Goal: Task Accomplishment & Management: Complete application form

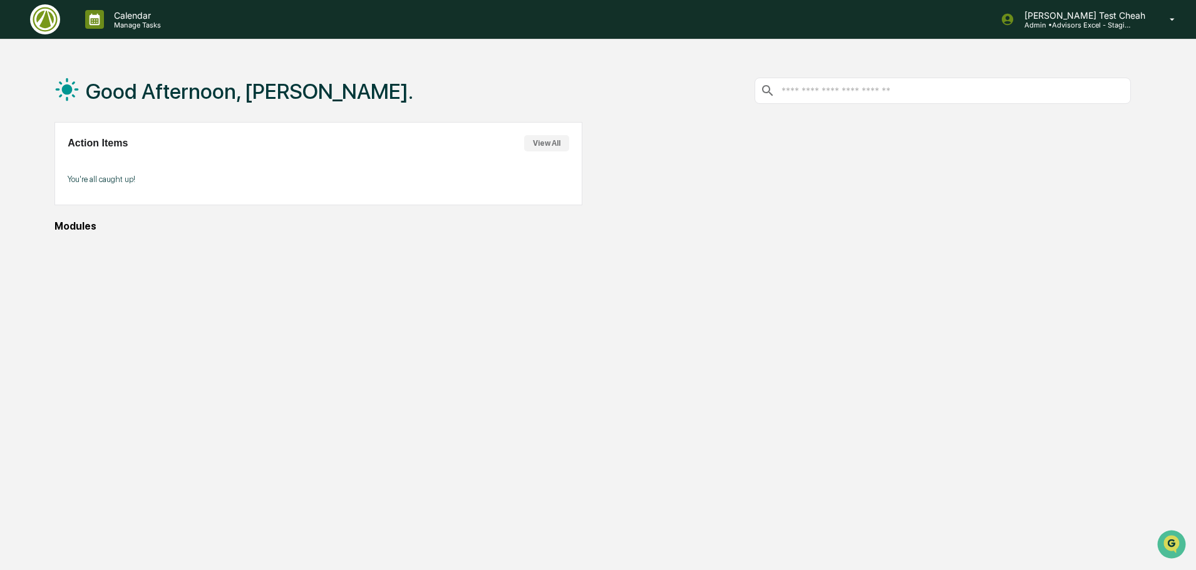
click at [189, 231] on div "Modules" at bounding box center [592, 226] width 1076 height 12
click at [1092, 200] on div at bounding box center [866, 163] width 527 height 83
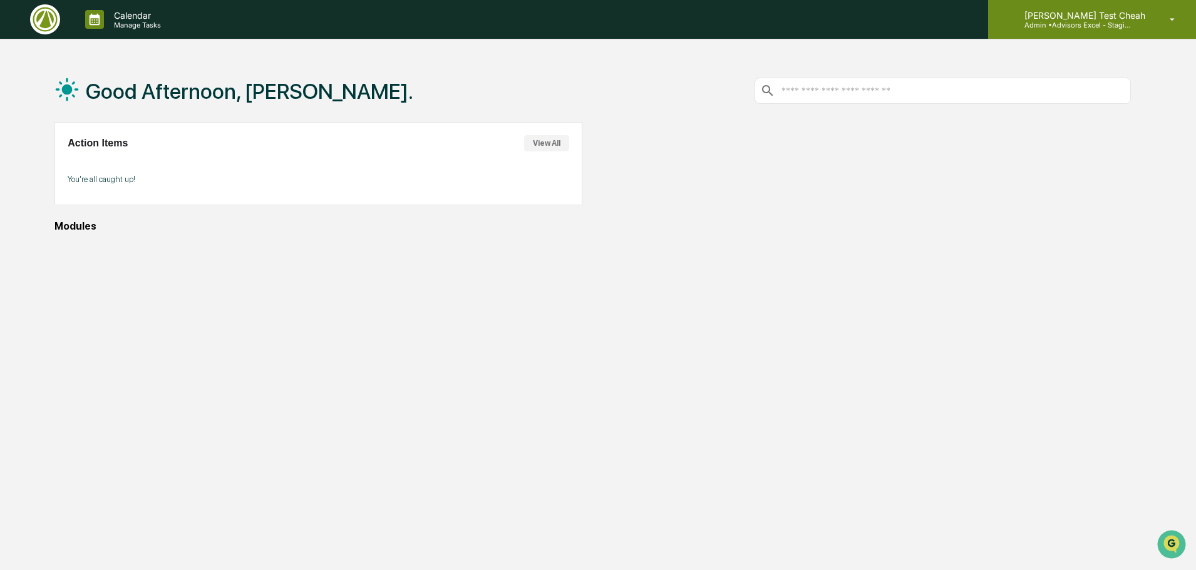
click at [1130, 21] on p "Admin • Advisors Excel - Staging" at bounding box center [1072, 25] width 116 height 9
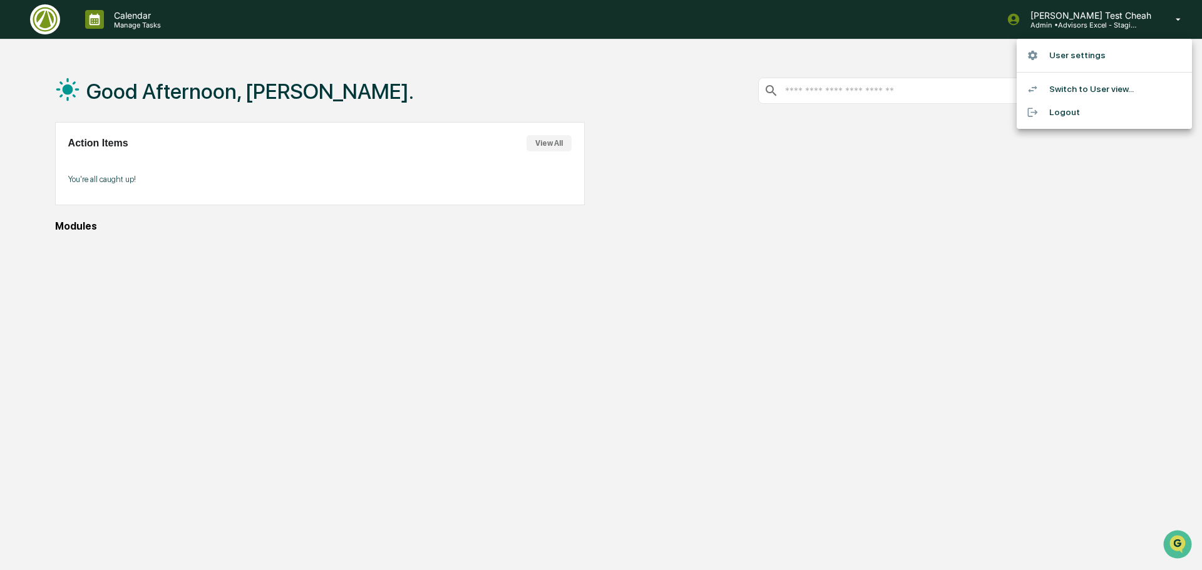
click at [1110, 80] on li "Switch to User view..." at bounding box center [1104, 89] width 175 height 23
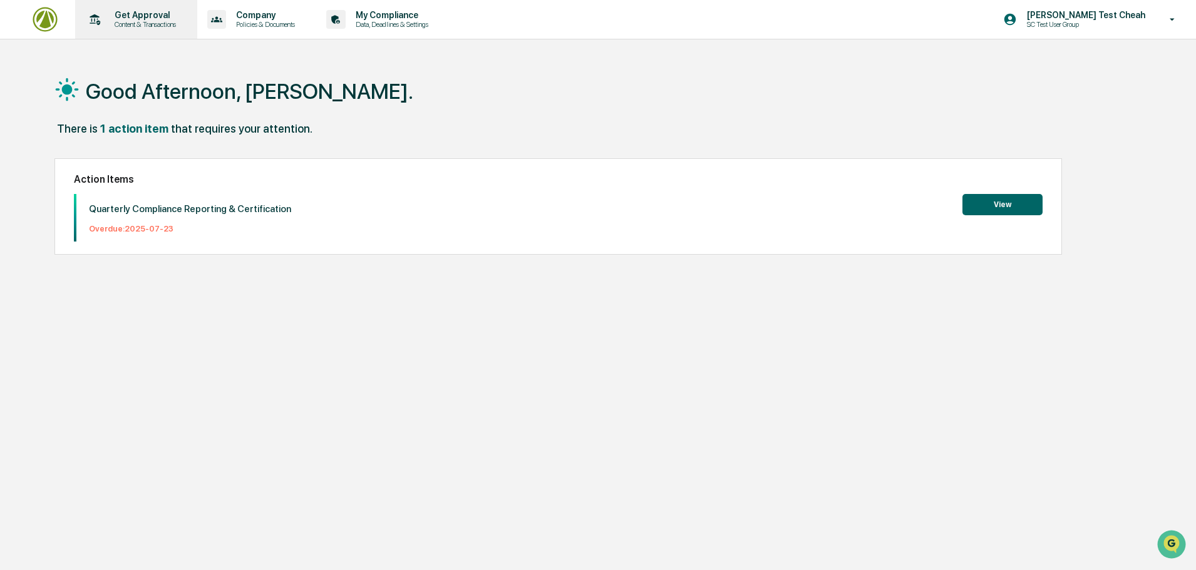
click at [150, 15] on p "Get Approval" at bounding box center [144, 15] width 78 height 10
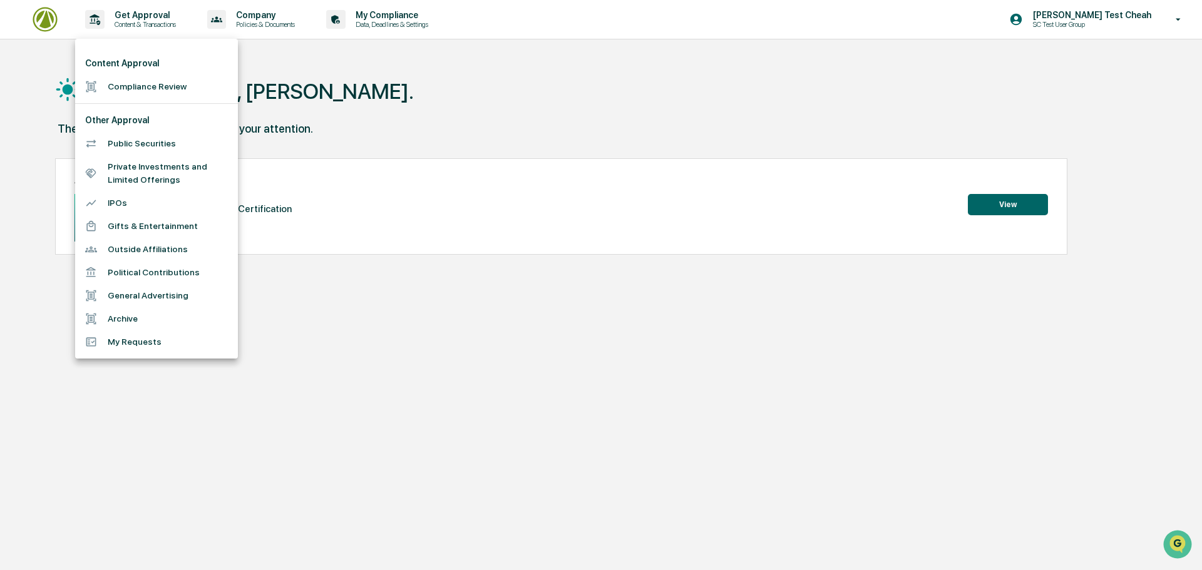
click at [123, 84] on li "Compliance Review" at bounding box center [156, 86] width 163 height 23
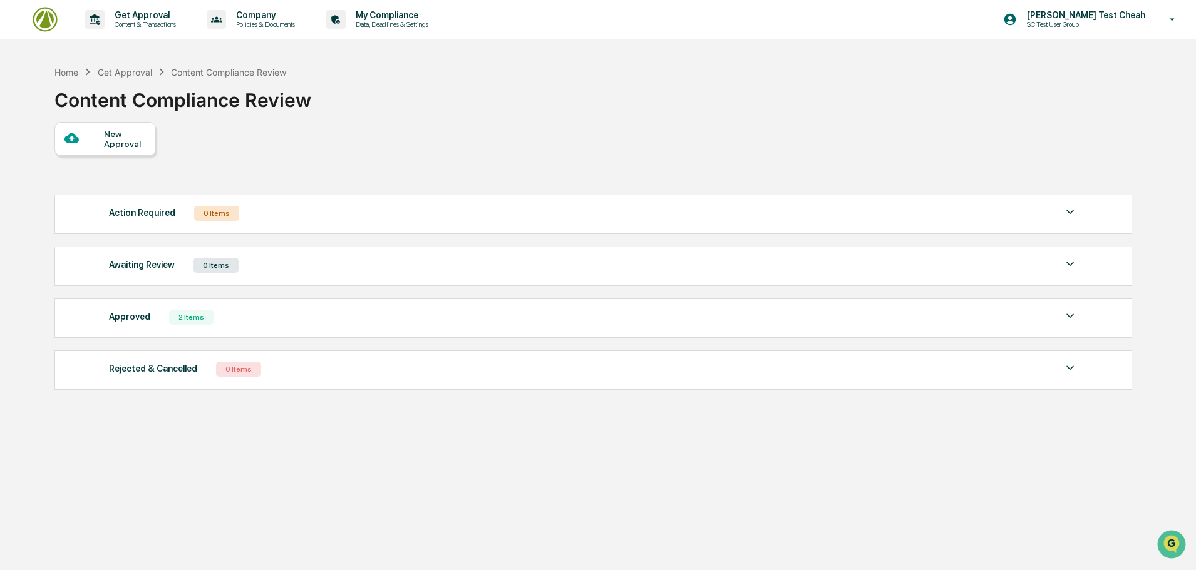
click at [121, 123] on div "New Approval" at bounding box center [104, 139] width 101 height 34
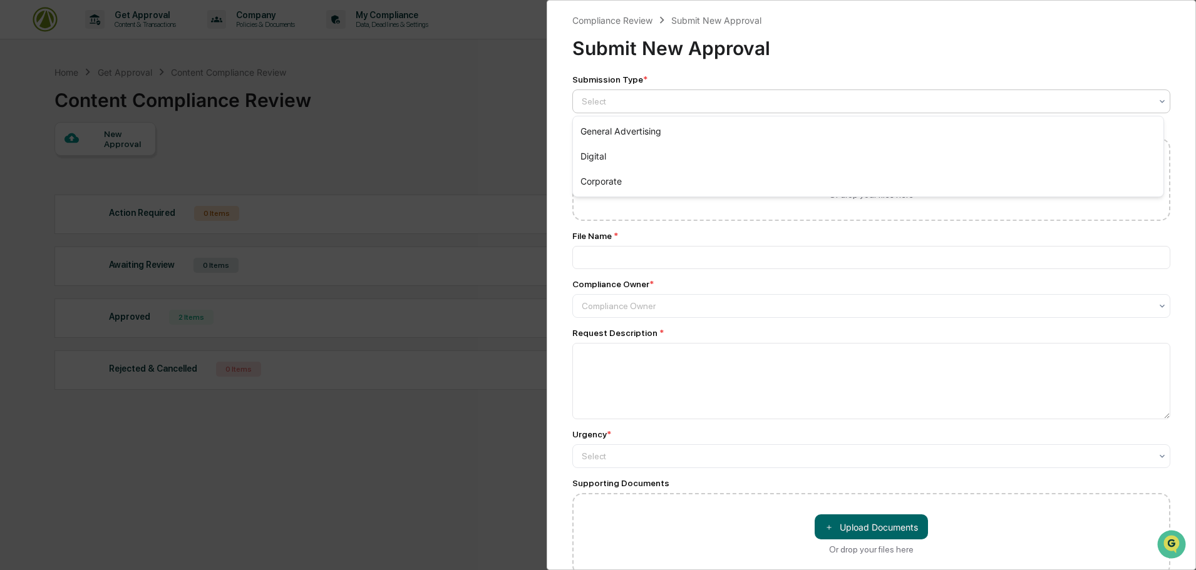
click at [687, 103] on div at bounding box center [865, 101] width 569 height 13
click at [637, 131] on div "General Advertising" at bounding box center [868, 131] width 590 height 25
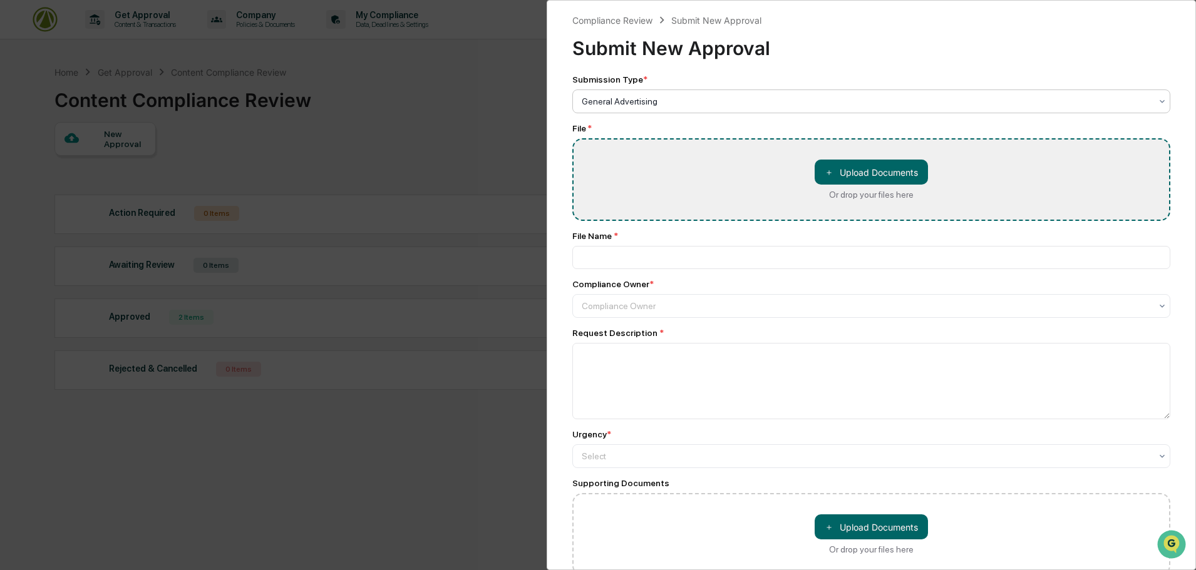
type input "**********"
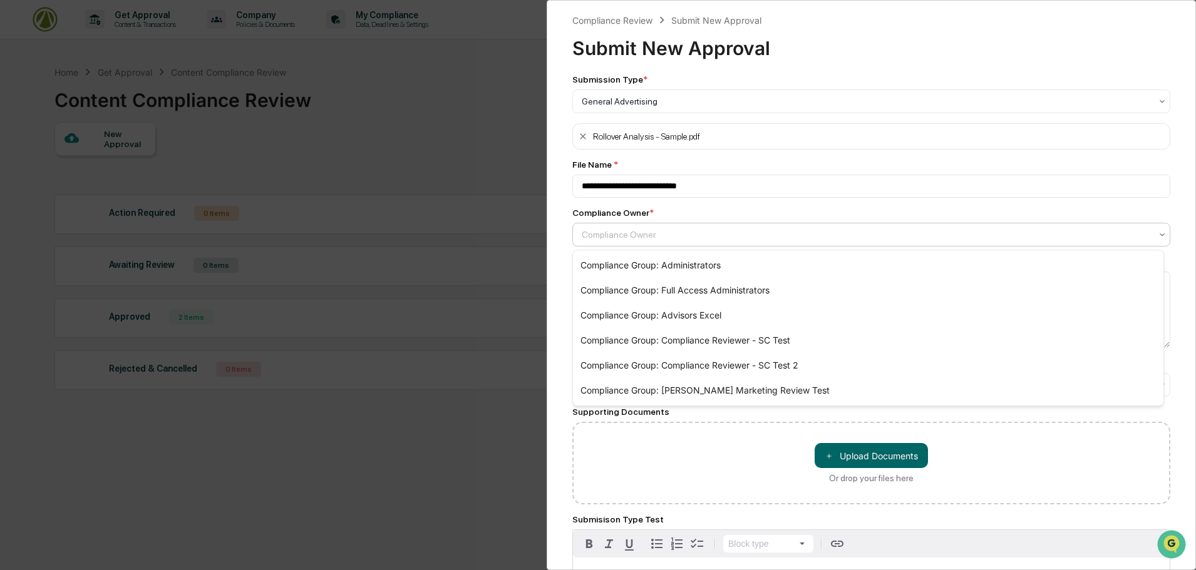
click at [667, 231] on div at bounding box center [865, 234] width 569 height 13
click at [777, 366] on div "Compliance Group: Compliance Reviewer - SC Test 2" at bounding box center [868, 365] width 590 height 25
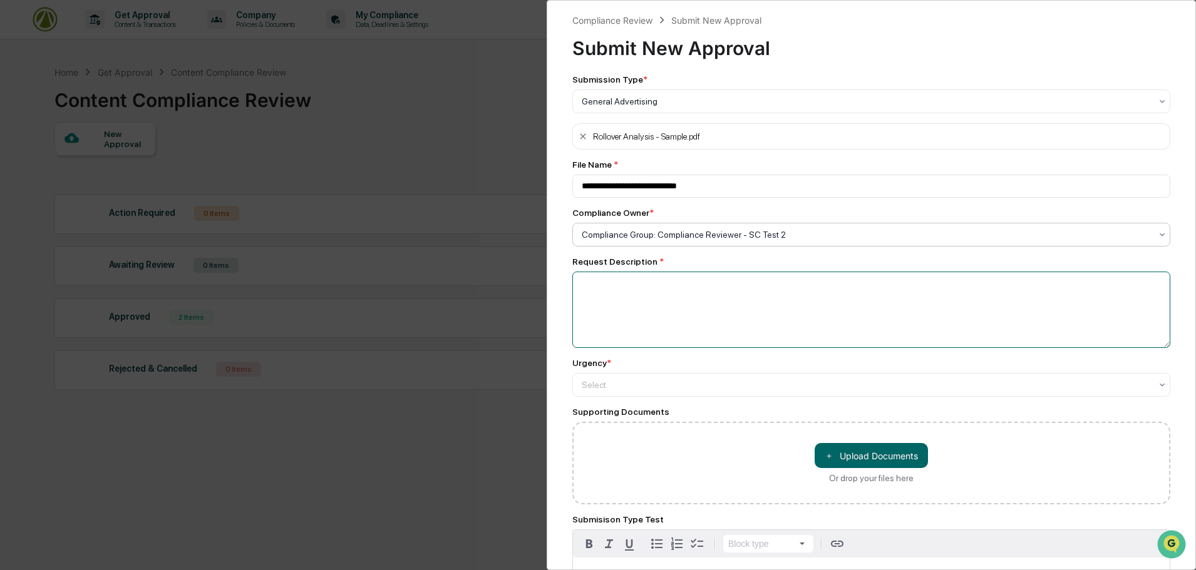
click at [685, 303] on textarea at bounding box center [871, 310] width 598 height 76
type textarea "**********"
click at [753, 108] on div at bounding box center [865, 101] width 569 height 13
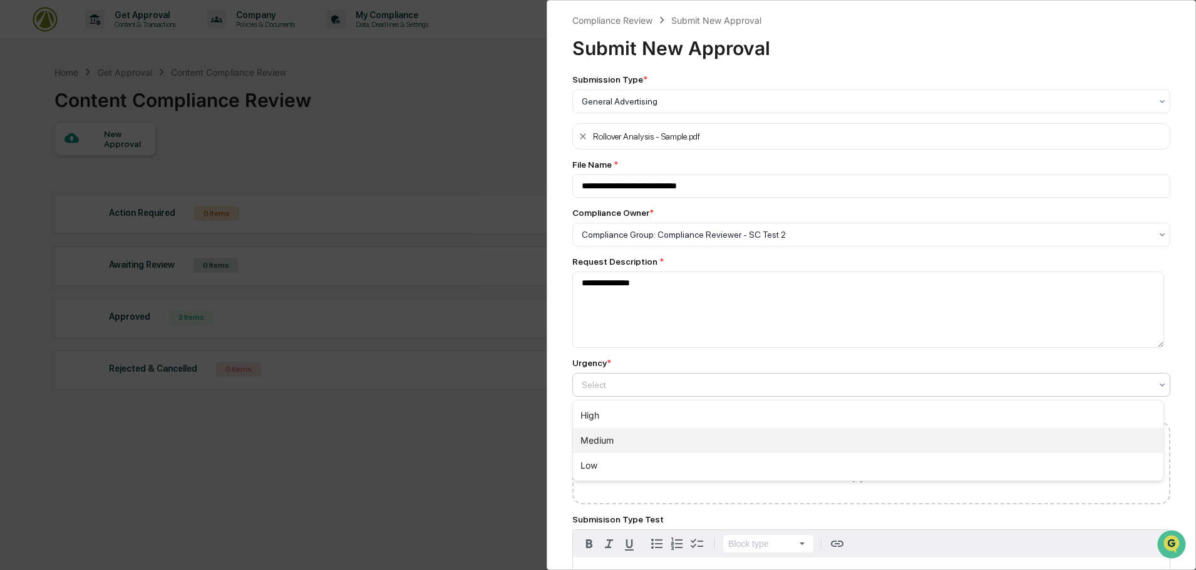
click at [648, 440] on div "Medium" at bounding box center [868, 440] width 590 height 25
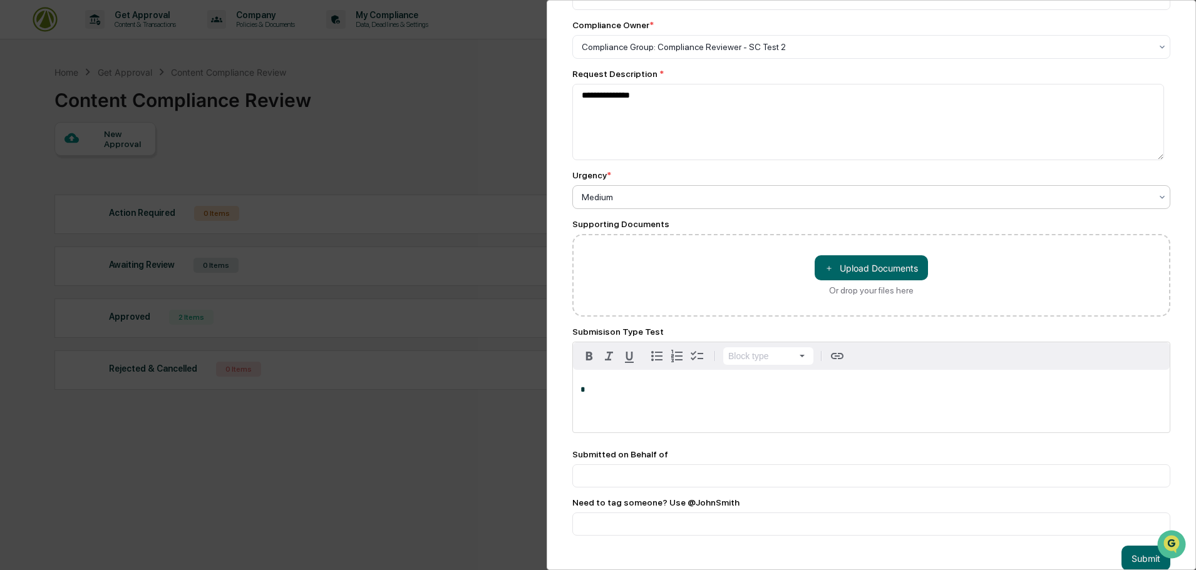
scroll to position [216, 0]
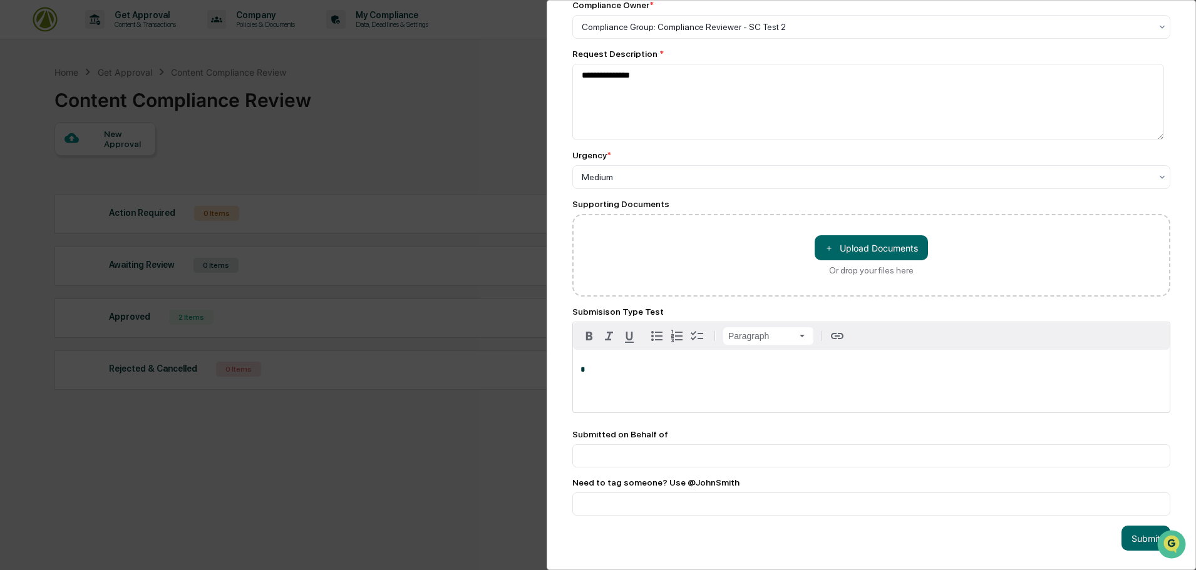
click at [663, 374] on div "*" at bounding box center [871, 381] width 597 height 63
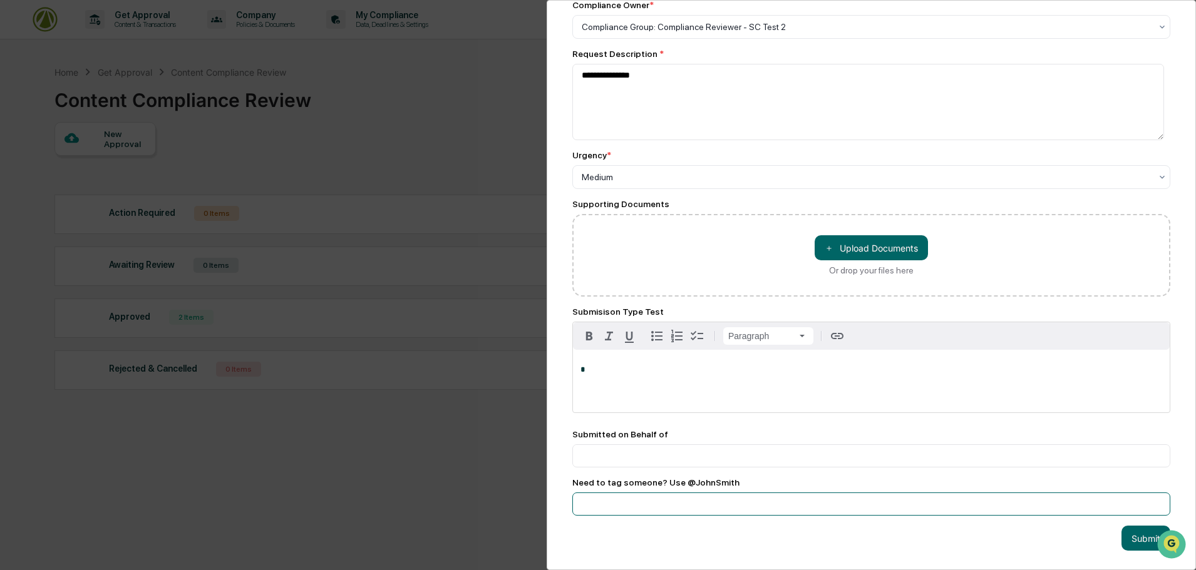
type input "**********"
click at [1139, 531] on button "Submit" at bounding box center [1145, 538] width 49 height 25
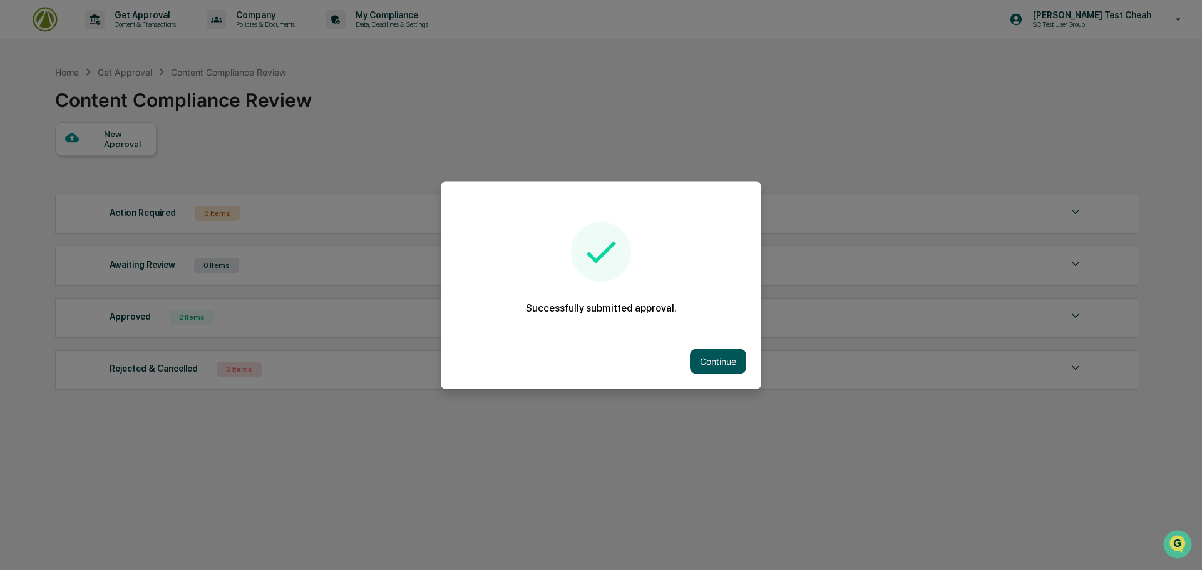
click at [722, 365] on button "Continue" at bounding box center [718, 361] width 56 height 25
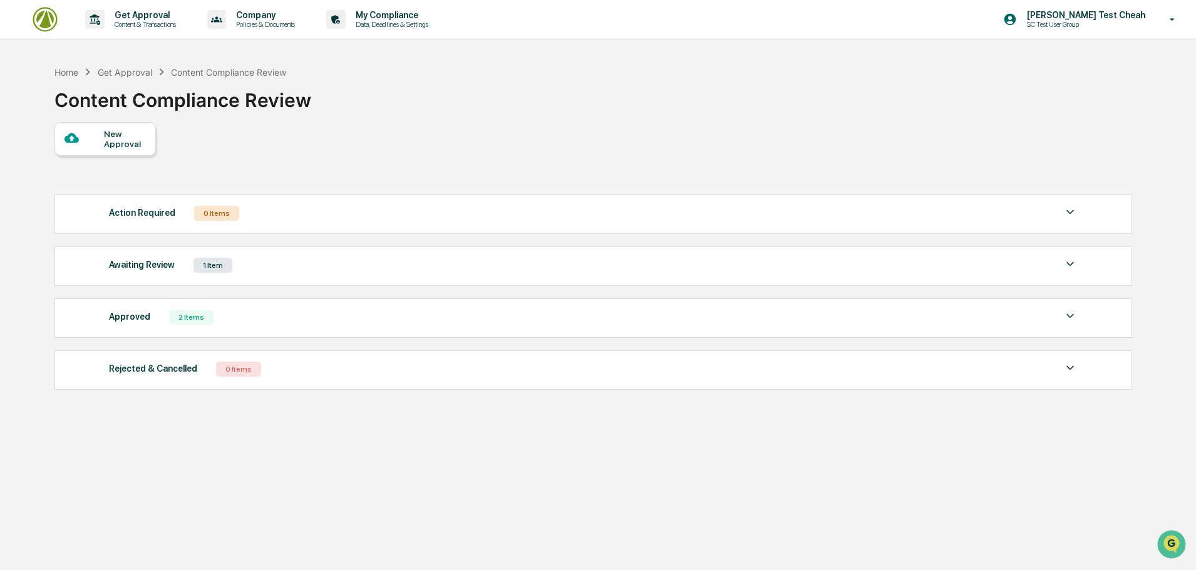
click at [1067, 270] on img at bounding box center [1069, 264] width 15 height 15
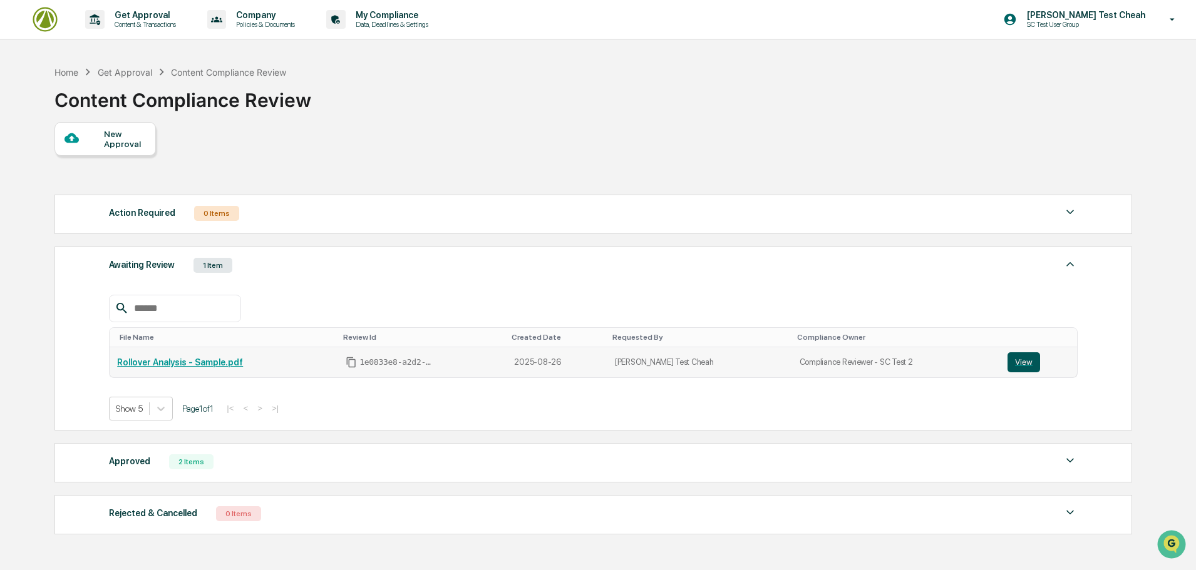
click at [1023, 357] on button "View" at bounding box center [1023, 362] width 33 height 20
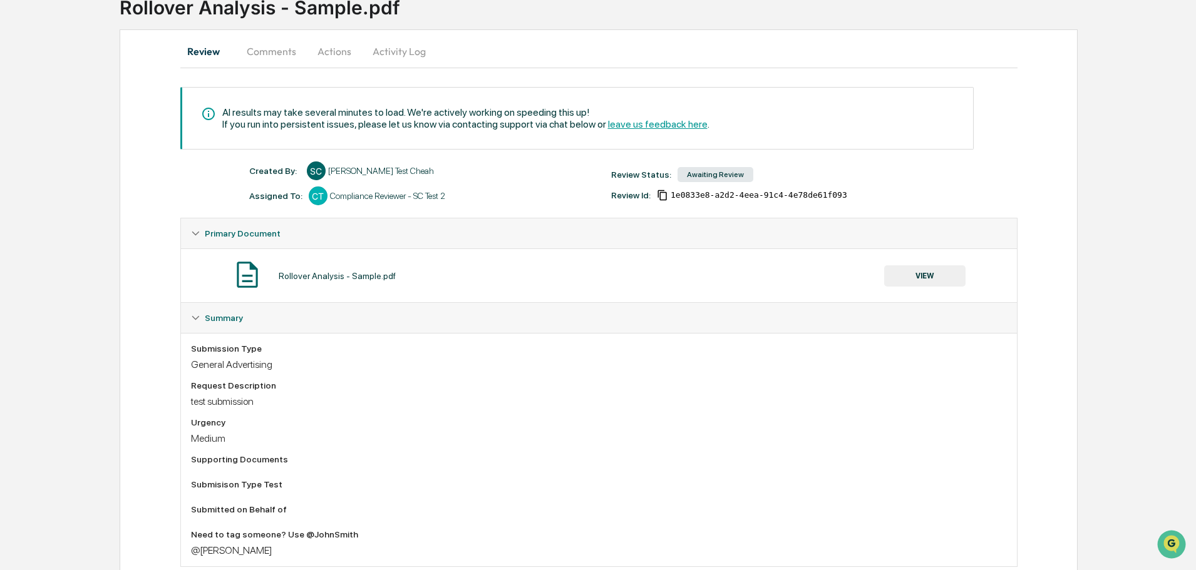
scroll to position [121, 0]
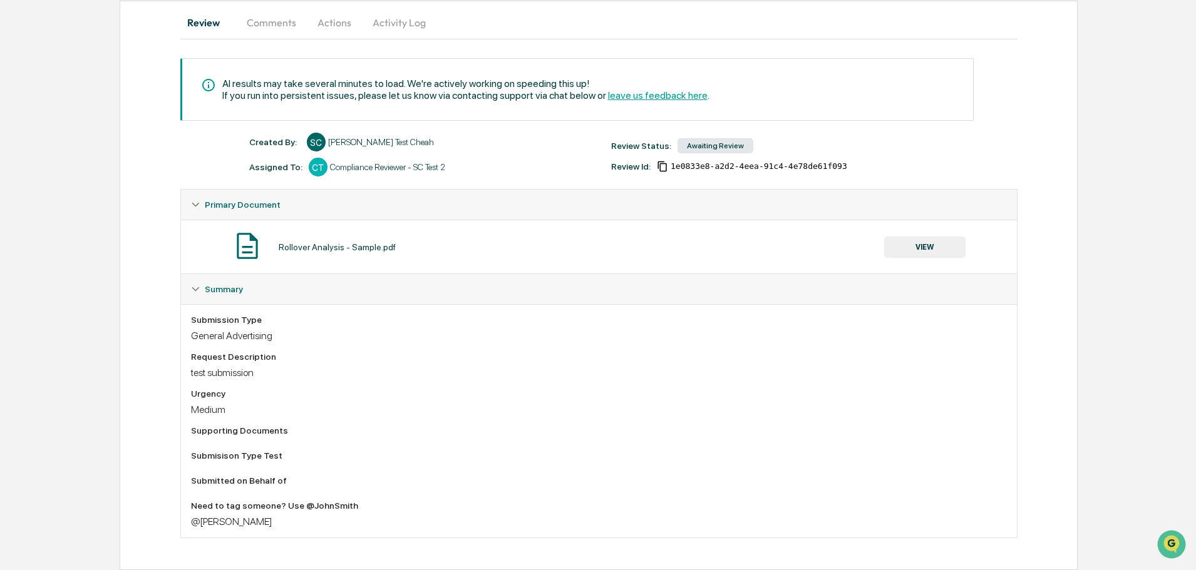
click at [245, 519] on div "@Shannon Cheah" at bounding box center [599, 522] width 816 height 12
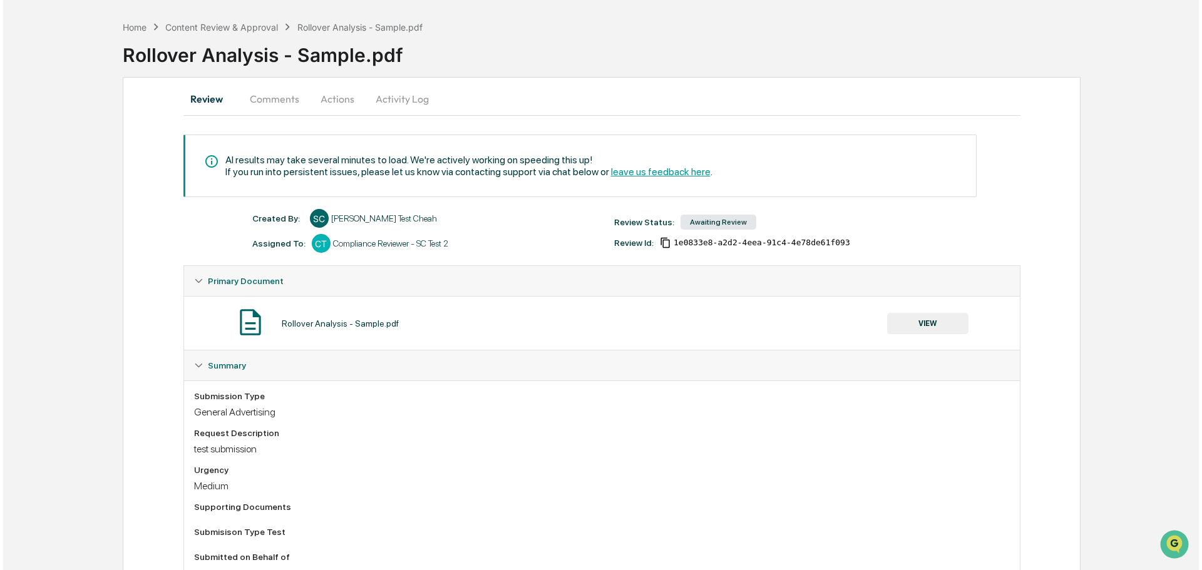
scroll to position [0, 0]
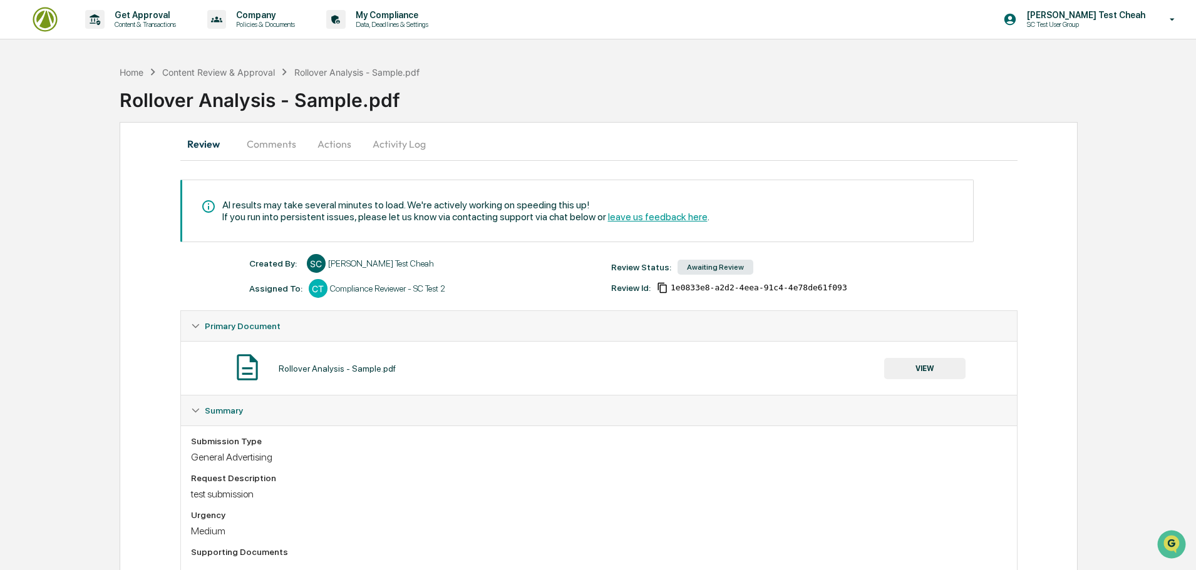
drag, startPoint x: 1093, startPoint y: 9, endPoint x: 1126, endPoint y: 16, distance: 34.0
click at [1095, 9] on div "Shannon Test Cheah SC Test User Group" at bounding box center [1092, 19] width 205 height 39
click at [519, 60] on div at bounding box center [601, 285] width 1202 height 570
click at [605, 58] on div "Get Approval Content & Transactions Company Policies & Documents My Compliance …" at bounding box center [598, 346] width 1196 height 692
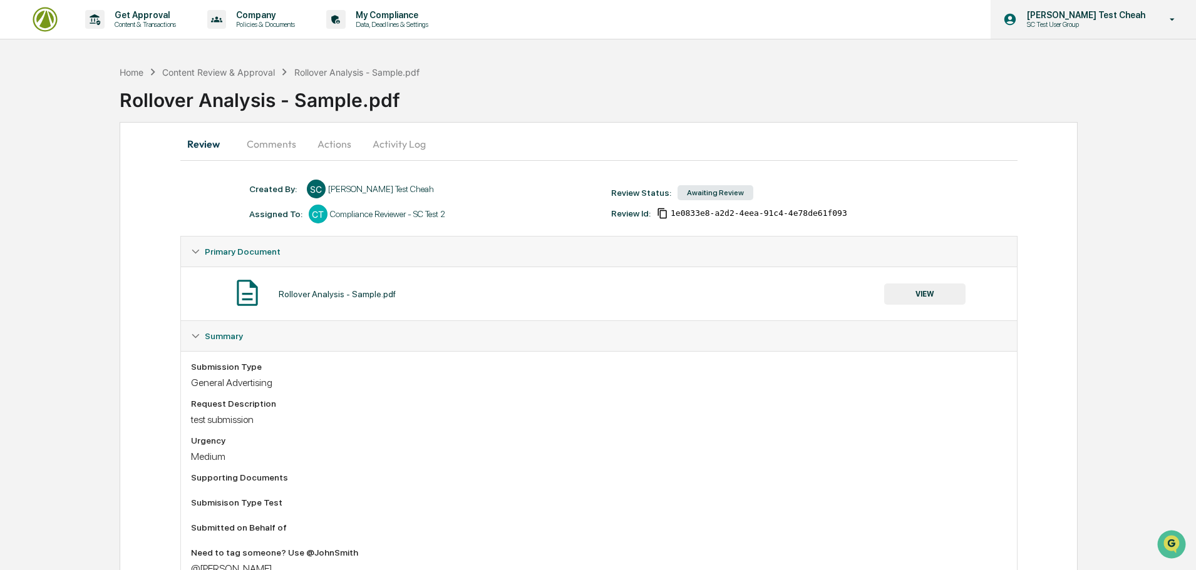
click at [1082, 22] on p "SC Test User Group" at bounding box center [1078, 24] width 123 height 9
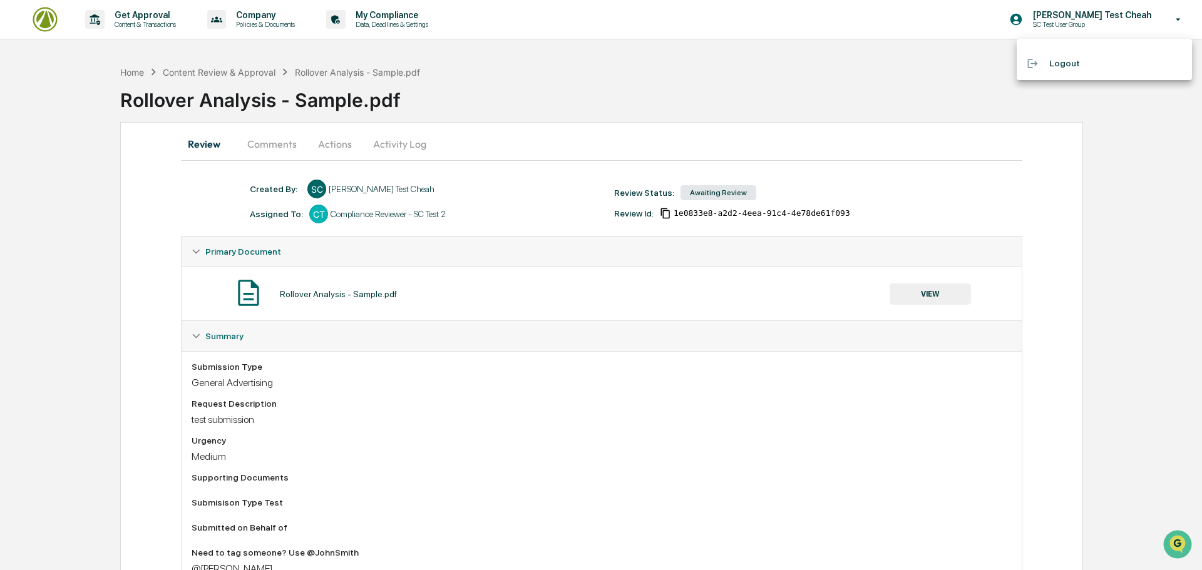
click at [1078, 68] on li "Logout" at bounding box center [1104, 63] width 175 height 23
